Goal: Task Accomplishment & Management: Manage account settings

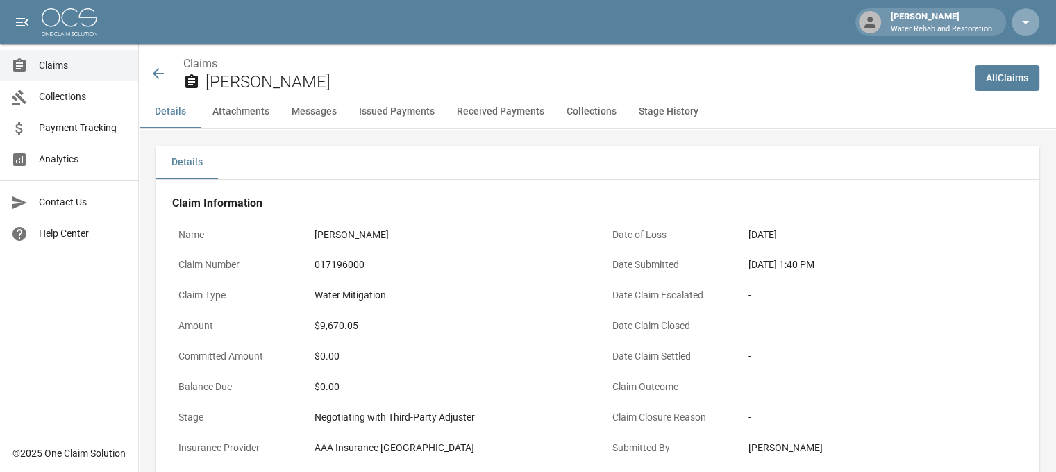
click at [1032, 16] on icon "button" at bounding box center [1025, 22] width 17 height 17
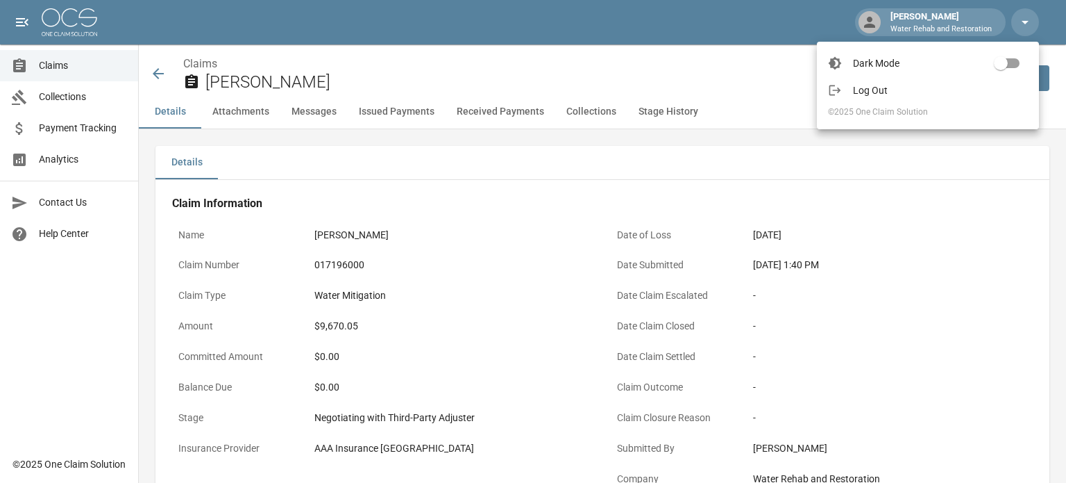
click at [905, 94] on span "Log Out" at bounding box center [940, 90] width 175 height 14
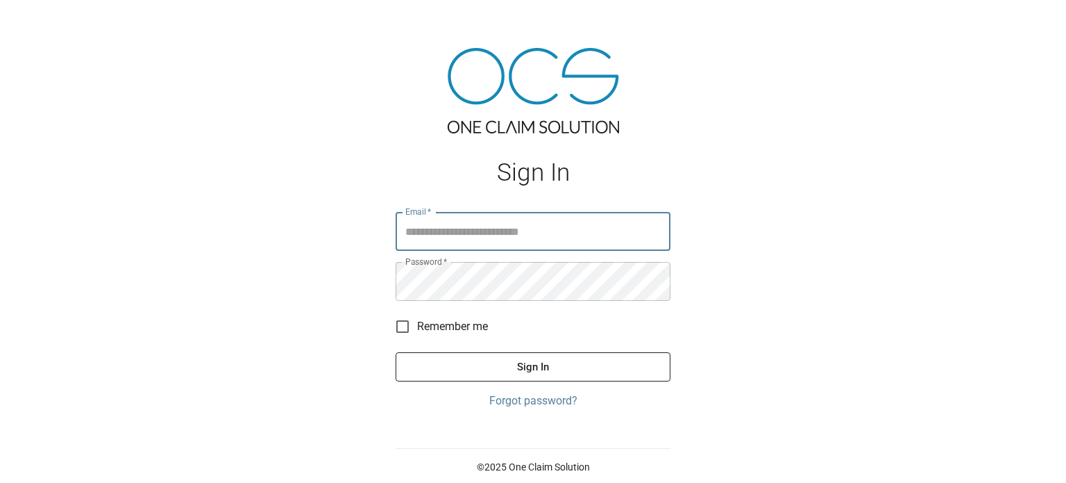
type input "**********"
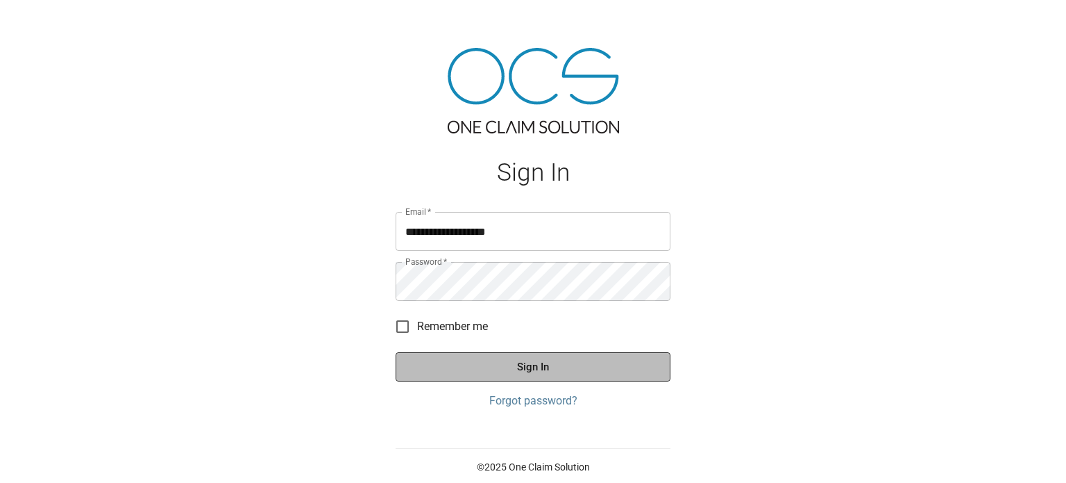
click at [544, 369] on button "Sign In" at bounding box center [533, 366] width 275 height 29
